Goal: Transaction & Acquisition: Purchase product/service

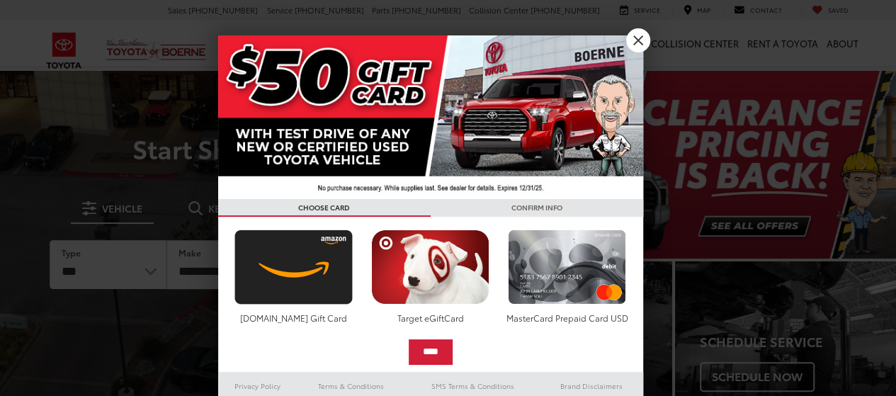
click at [445, 311] on div "Target eGiftCard" at bounding box center [429, 317] width 125 height 12
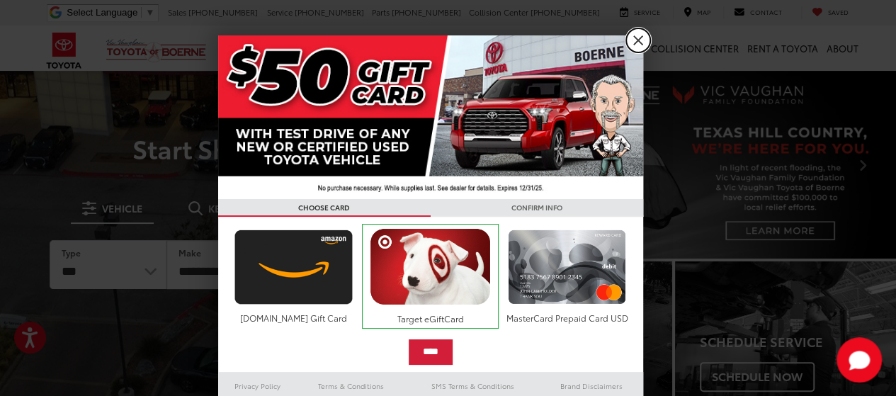
click at [629, 37] on link "X" at bounding box center [638, 40] width 24 height 24
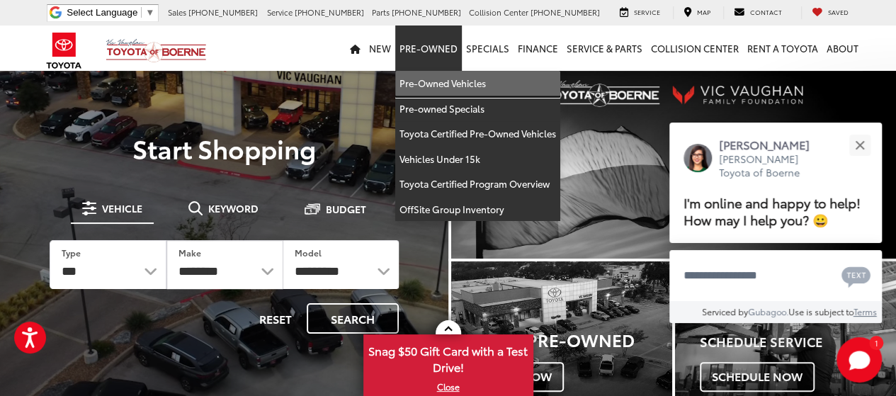
click at [444, 83] on link "Pre-Owned Vehicles" at bounding box center [477, 83] width 165 height 25
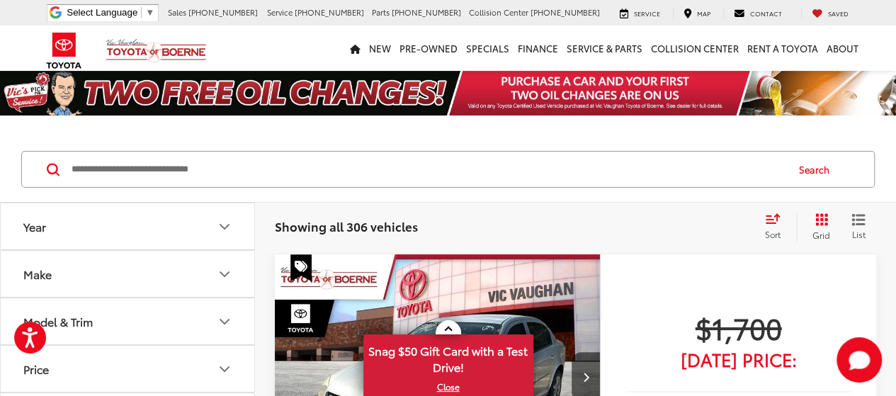
click at [246, 168] on input "Search by Make, Model, or Keyword" at bounding box center [427, 169] width 715 height 34
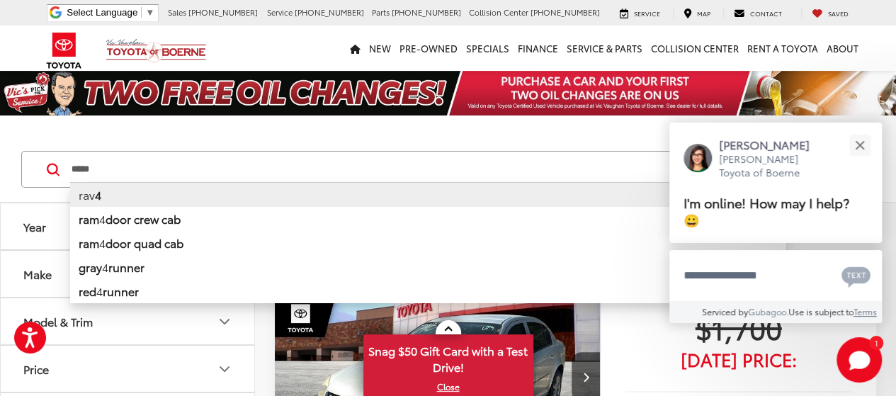
click at [92, 196] on li "rav 4" at bounding box center [427, 194] width 715 height 25
type input "****"
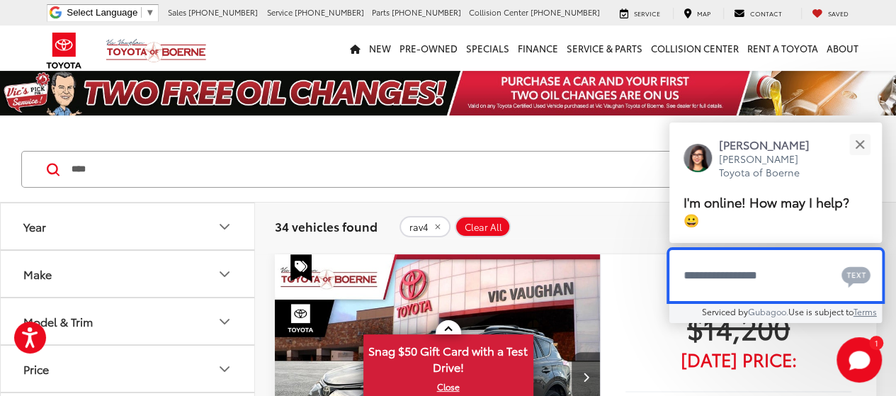
click at [769, 273] on textarea "Type your message" at bounding box center [775, 275] width 212 height 51
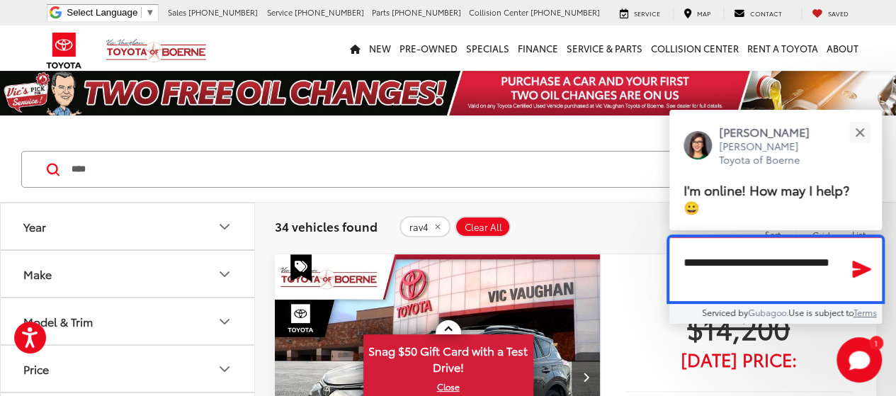
type textarea "**********"
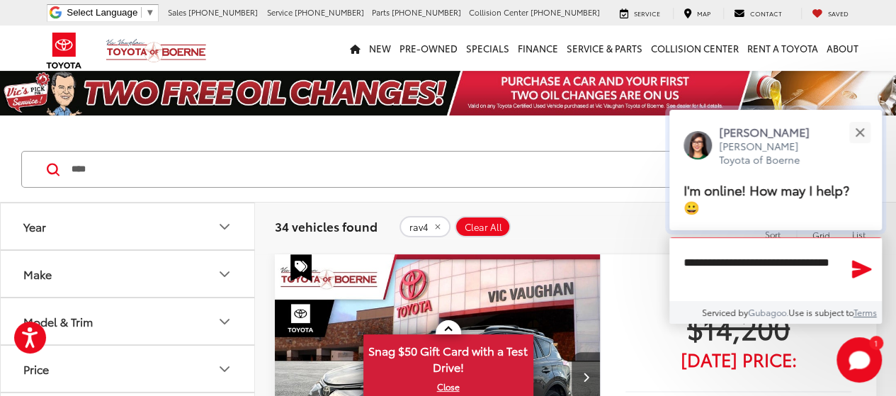
drag, startPoint x: 859, startPoint y: 272, endPoint x: 841, endPoint y: 264, distance: 20.0
click at [859, 271] on icon "Send Message" at bounding box center [862, 269] width 20 height 18
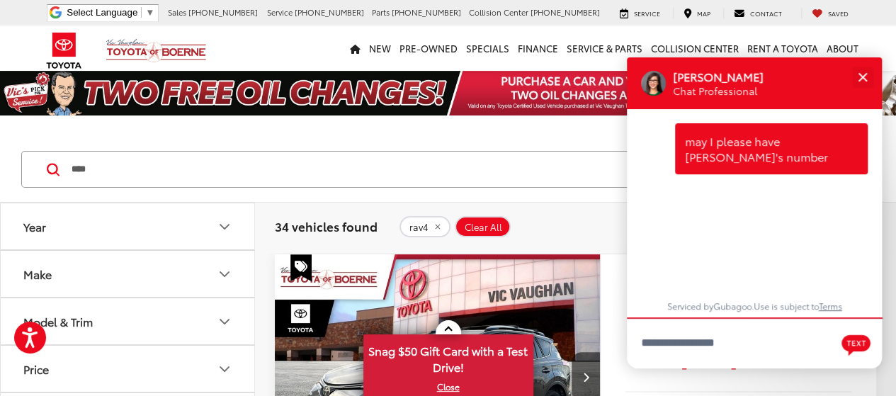
click at [226, 223] on icon "Year" at bounding box center [224, 226] width 17 height 17
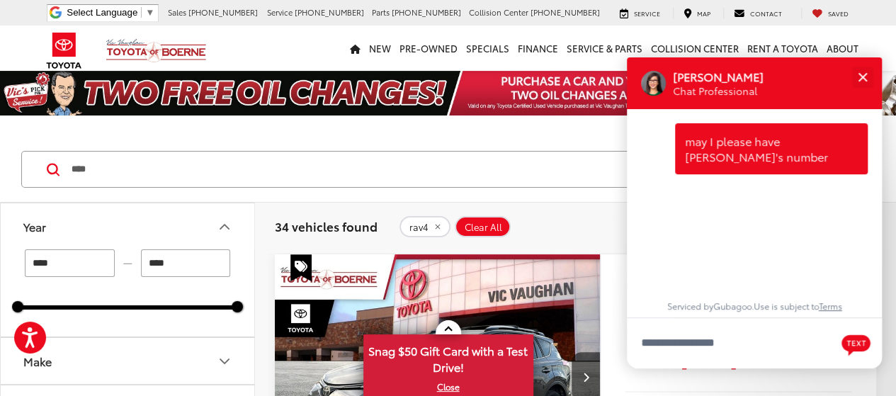
click at [93, 265] on input "****" at bounding box center [70, 263] width 90 height 28
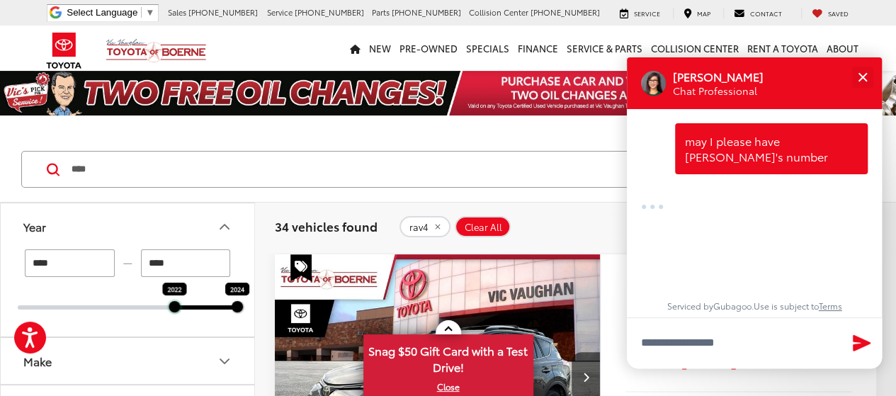
drag, startPoint x: 21, startPoint y: 311, endPoint x: 168, endPoint y: 316, distance: 147.4
click at [169, 316] on div "**** — **** 2022 2024" at bounding box center [127, 292] width 253 height 87
type input "****"
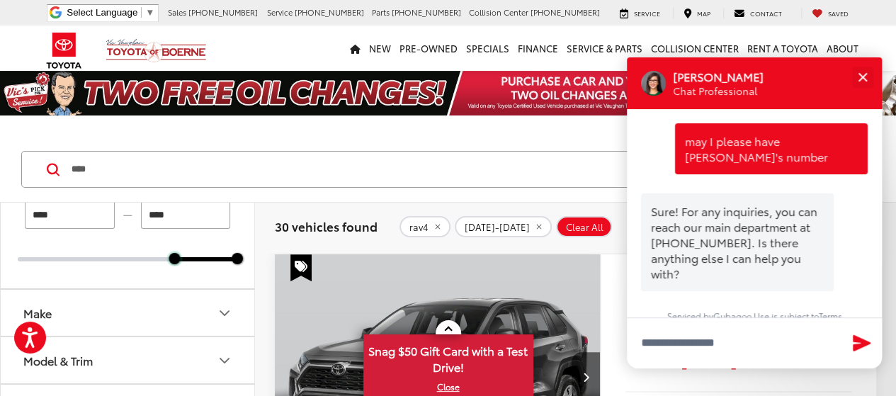
scroll to position [71, 0]
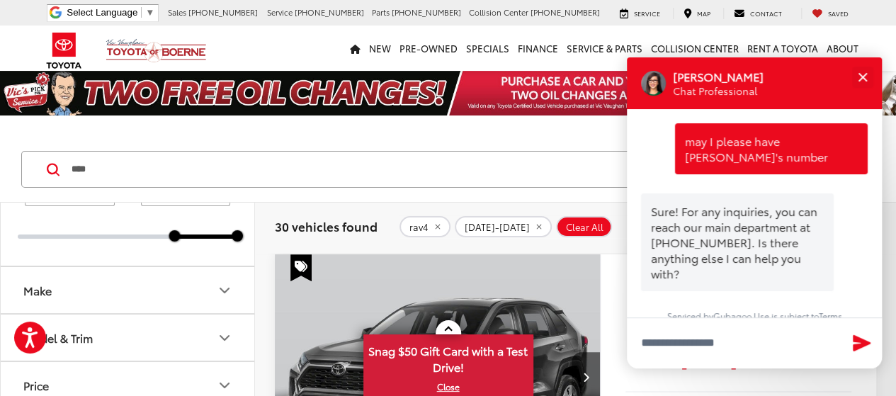
click at [222, 289] on icon "Make" at bounding box center [224, 290] width 8 height 4
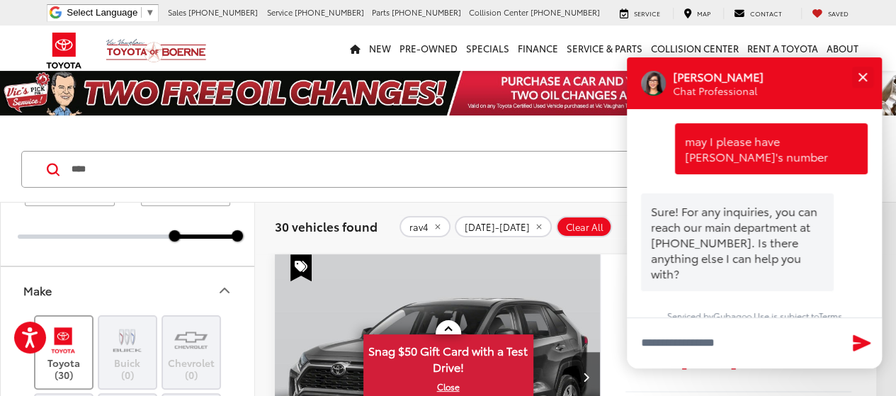
click at [75, 350] on img at bounding box center [63, 340] width 39 height 33
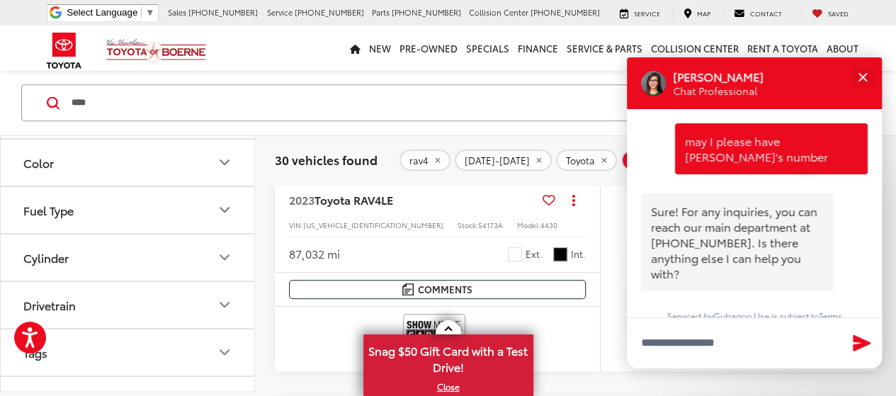
scroll to position [708, 0]
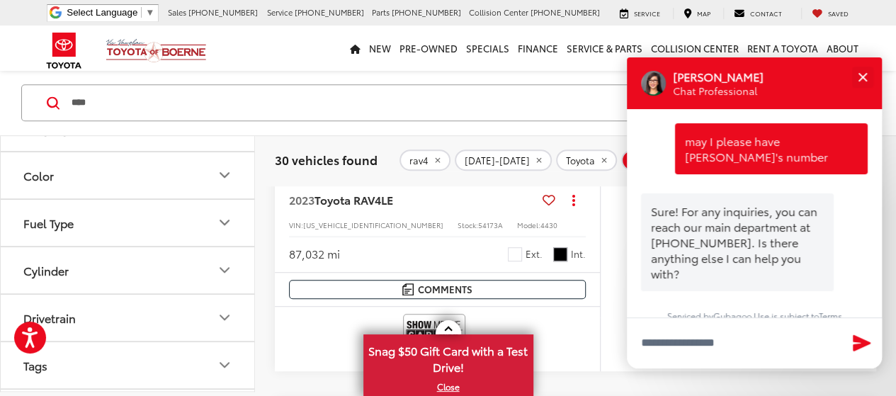
drag, startPoint x: 224, startPoint y: 199, endPoint x: 214, endPoint y: 198, distance: 9.3
click at [224, 42] on icon "Model & Trim" at bounding box center [224, 33] width 17 height 17
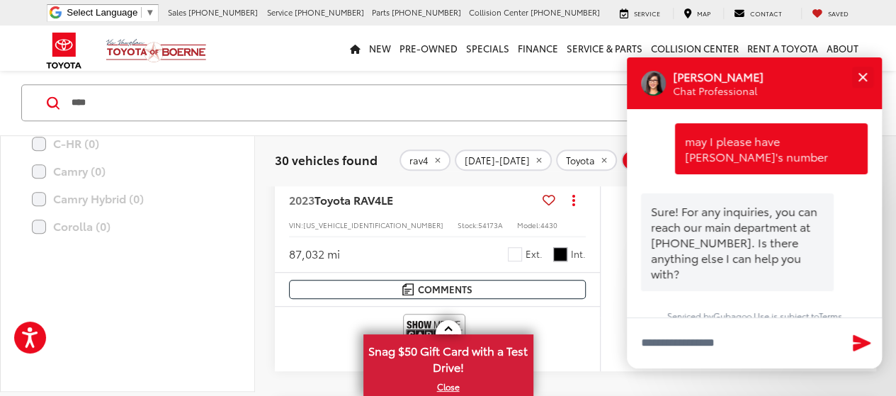
scroll to position [637, 0]
click at [47, 164] on label "RAV4 (30)" at bounding box center [127, 151] width 191 height 25
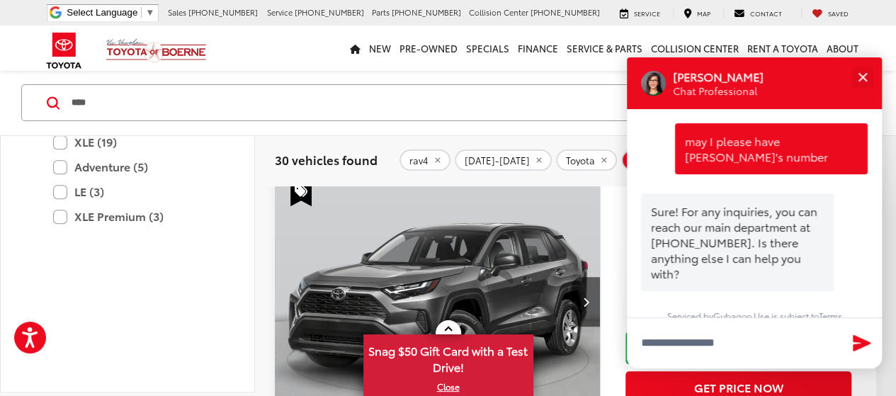
scroll to position [67, 0]
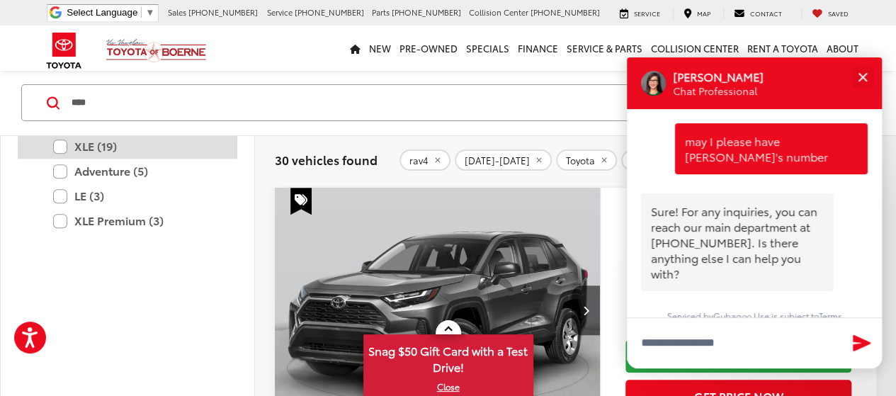
click at [72, 159] on label "XLE (19)" at bounding box center [138, 146] width 170 height 25
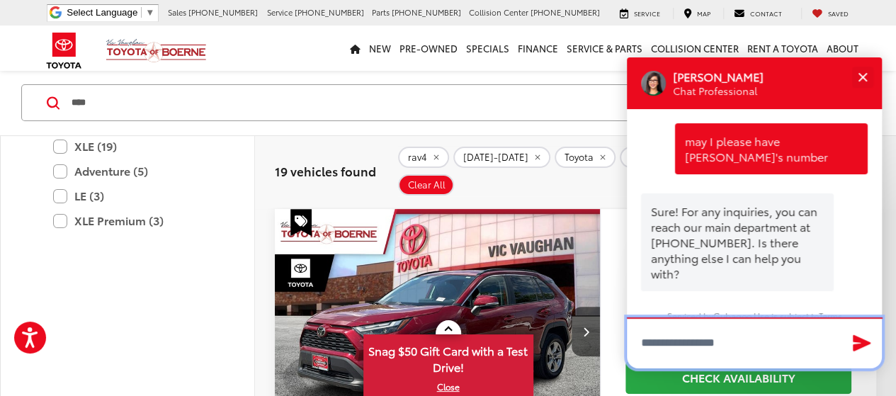
click at [726, 337] on textarea "Type your message" at bounding box center [754, 342] width 255 height 51
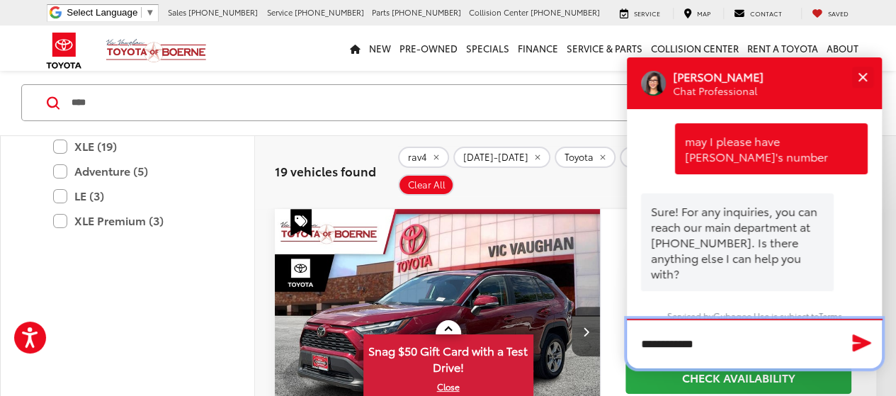
type textarea "**********"
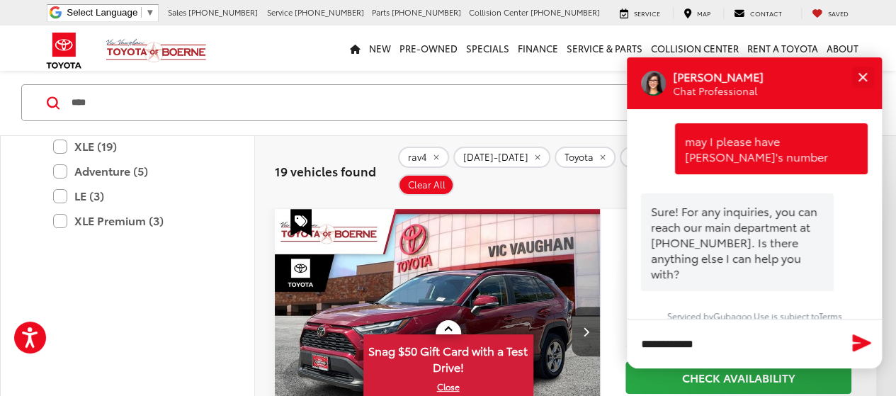
click at [857, 341] on icon "Send Message" at bounding box center [861, 342] width 18 height 17
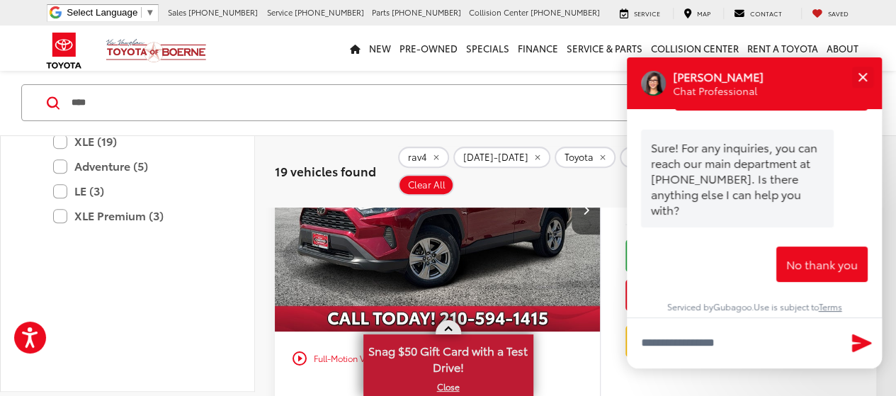
scroll to position [208, 0]
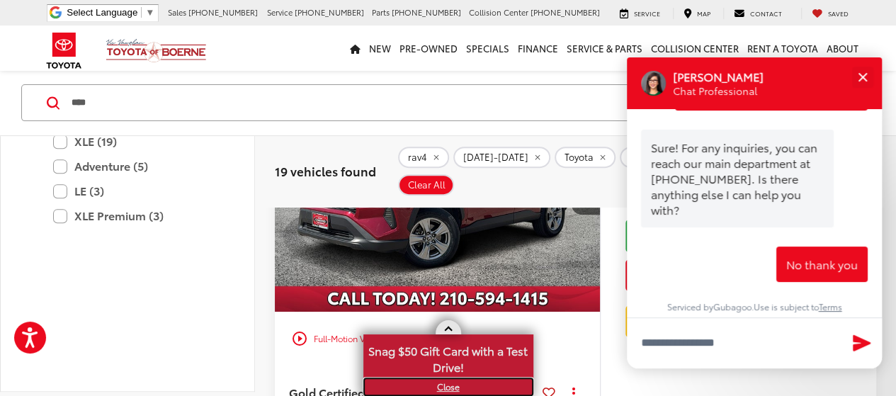
click at [450, 384] on link "X" at bounding box center [448, 387] width 167 height 16
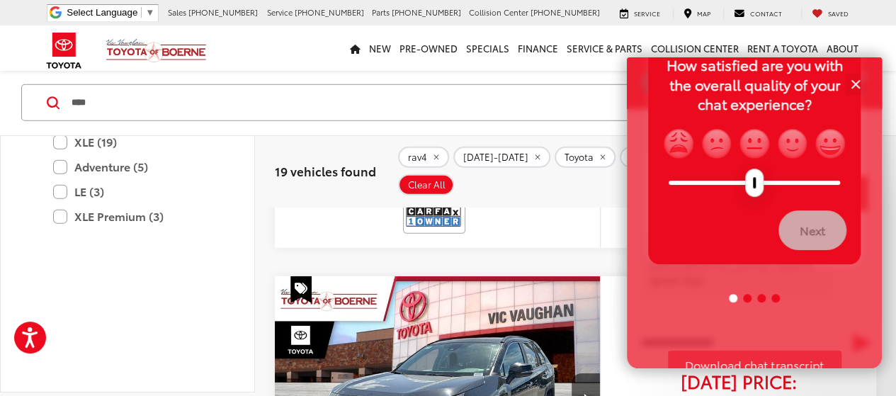
scroll to position [1978, 0]
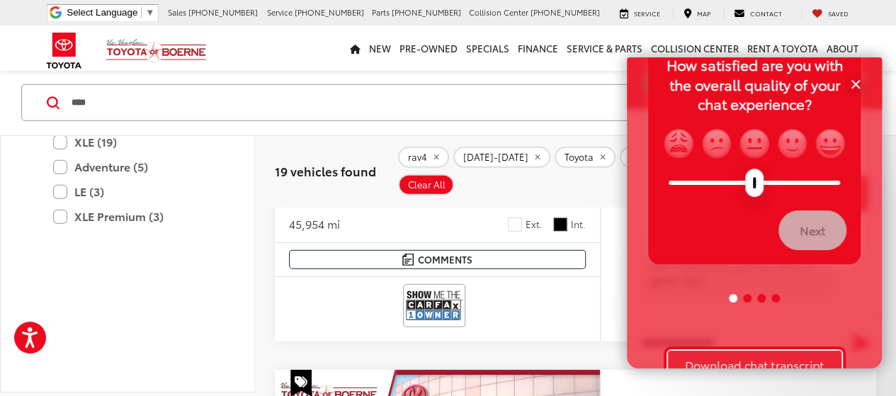
click at [797, 360] on button "Download chat transcript" at bounding box center [754, 364] width 173 height 28
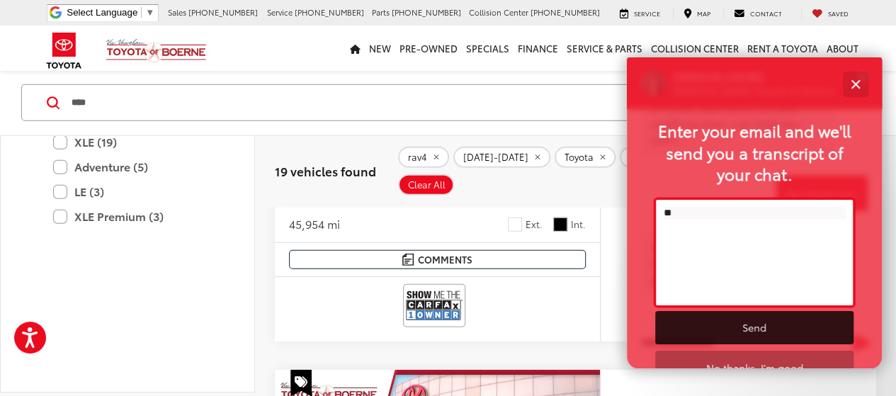
type input "**"
click at [852, 81] on div "Close" at bounding box center [854, 83] width 9 height 9
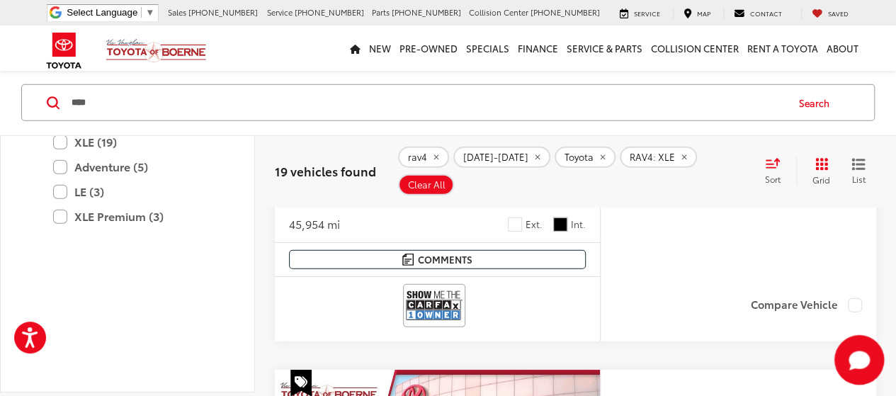
drag, startPoint x: 853, startPoint y: 359, endPoint x: 841, endPoint y: 356, distance: 12.4
click at [852, 357] on g "Start Chat" at bounding box center [858, 359] width 21 height 19
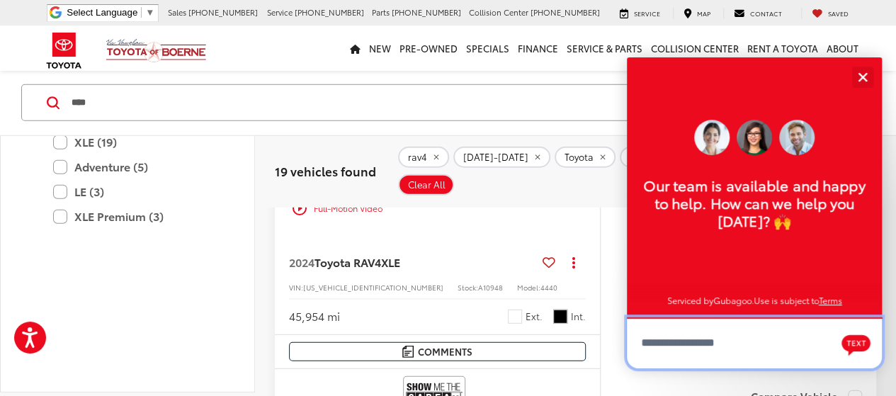
scroll to position [1766, 0]
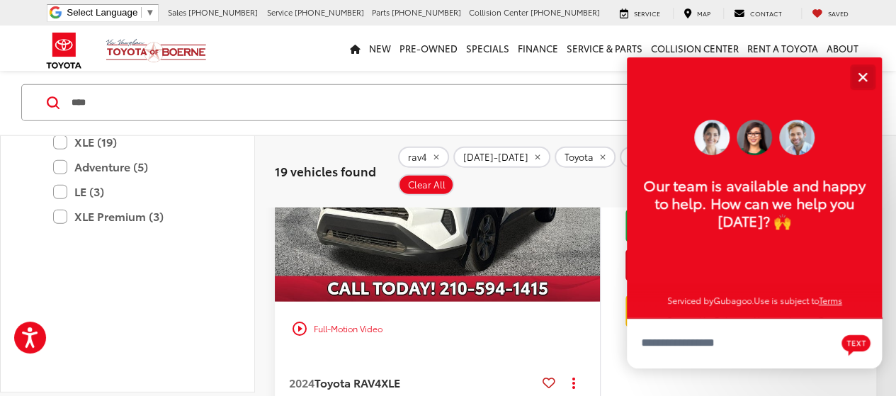
click at [860, 76] on div "Close" at bounding box center [861, 76] width 9 height 9
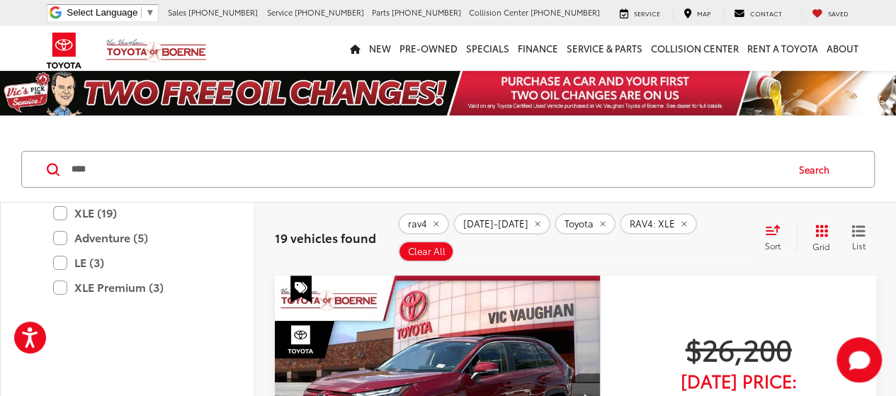
scroll to position [71, 0]
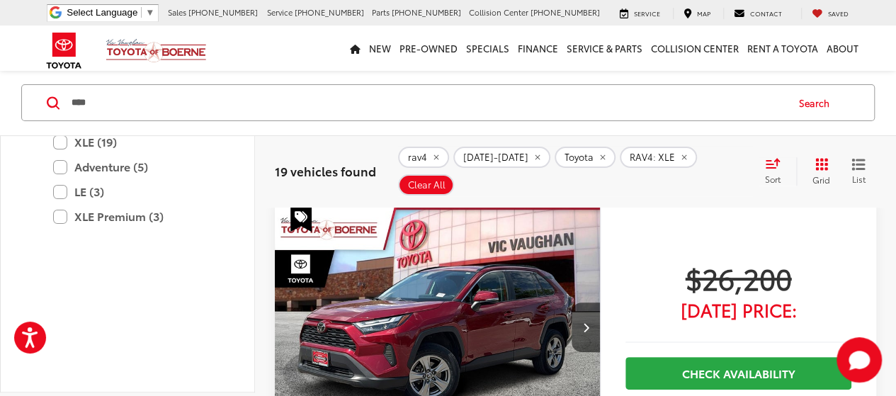
click at [640, 159] on span "RAV4: XLE" at bounding box center [651, 157] width 45 height 11
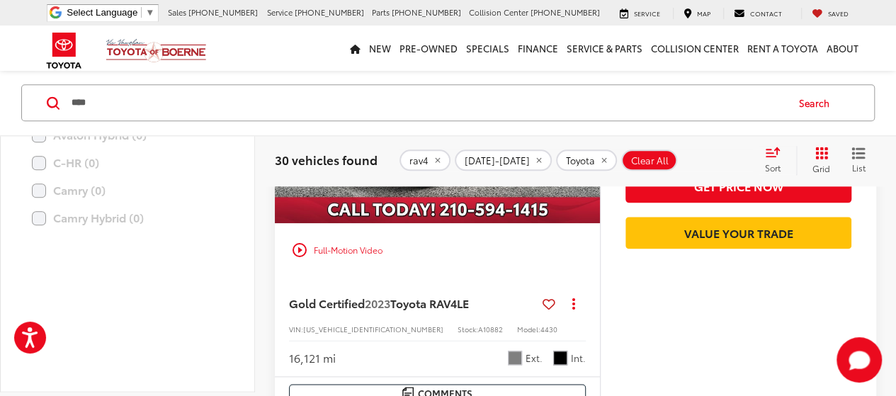
scroll to position [633, 0]
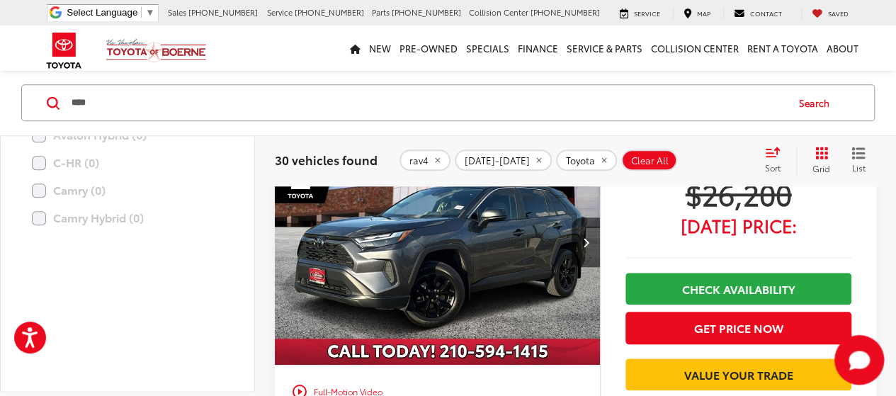
click at [862, 360] on icon "Start Chat" at bounding box center [858, 359] width 21 height 18
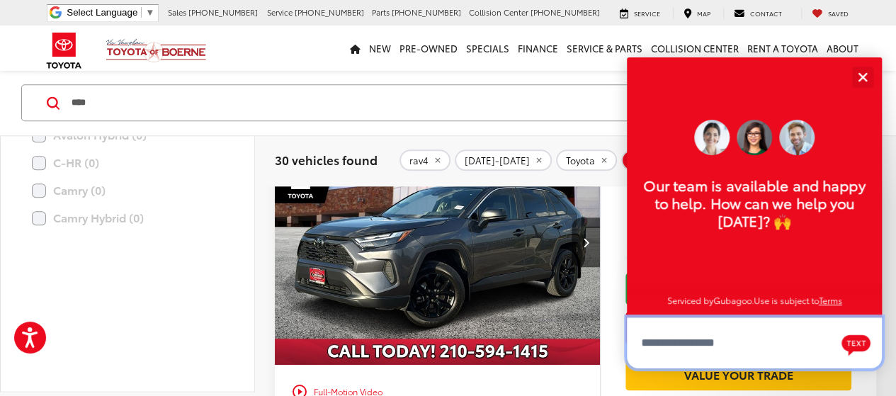
scroll to position [17, 0]
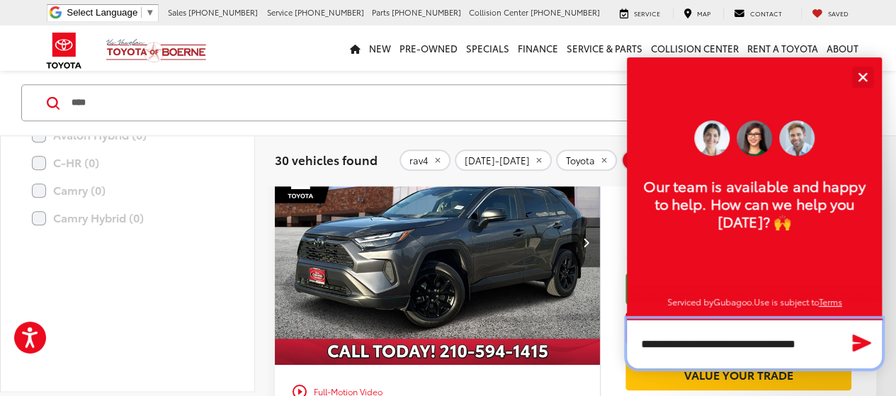
type textarea "**********"
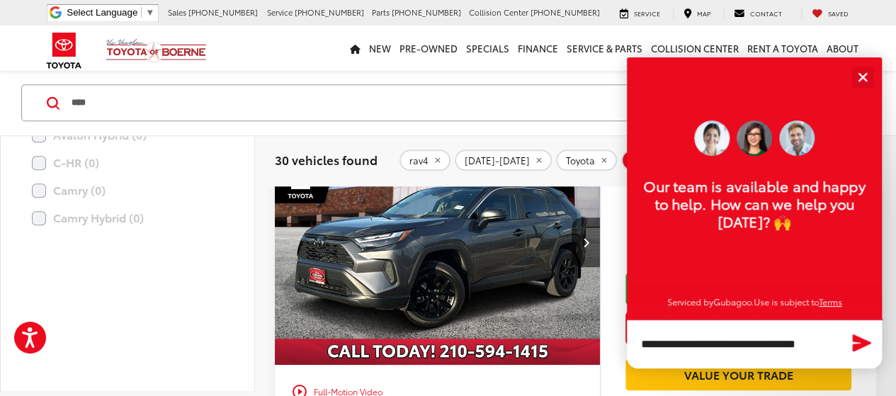
click at [856, 341] on icon "Send Message" at bounding box center [861, 342] width 18 height 17
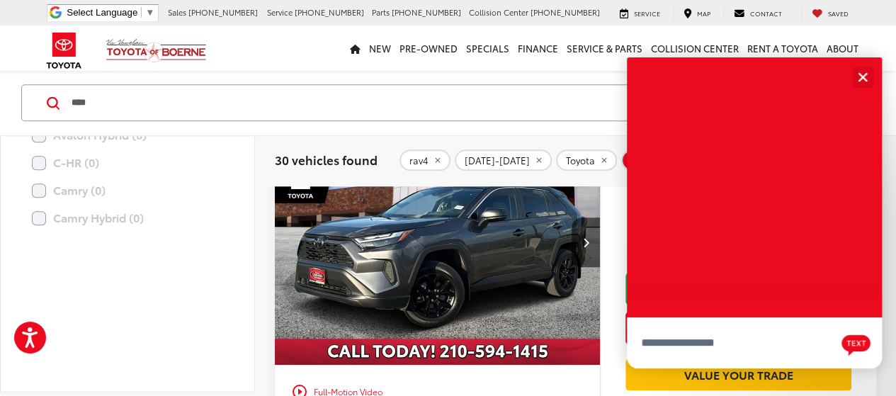
scroll to position [0, 0]
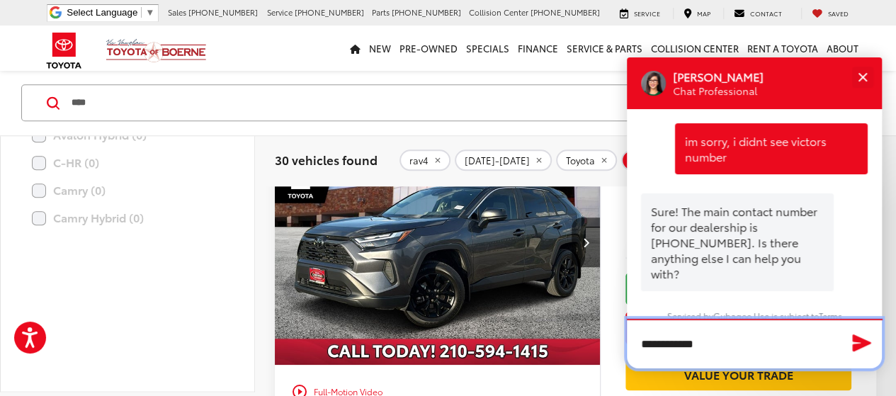
type textarea "**********"
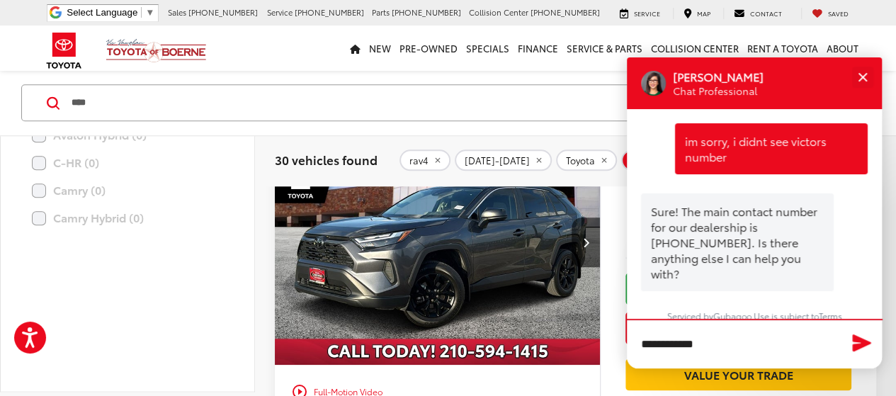
click at [859, 341] on icon "Send Message" at bounding box center [861, 342] width 18 height 17
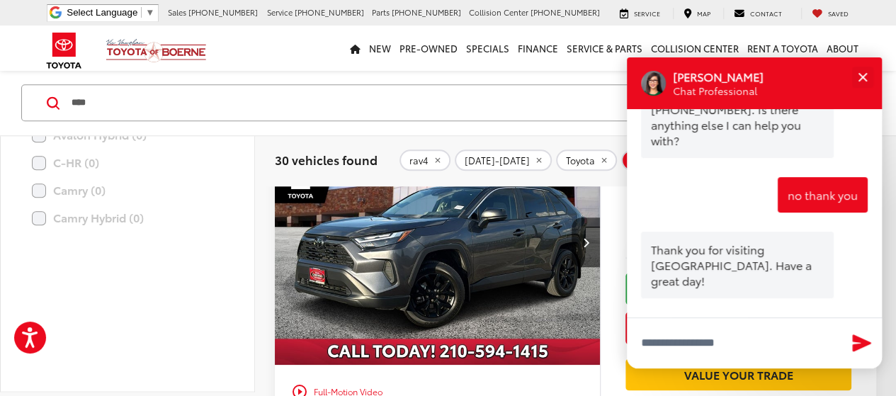
scroll to position [135, 0]
